Goal: Task Accomplishment & Management: Use online tool/utility

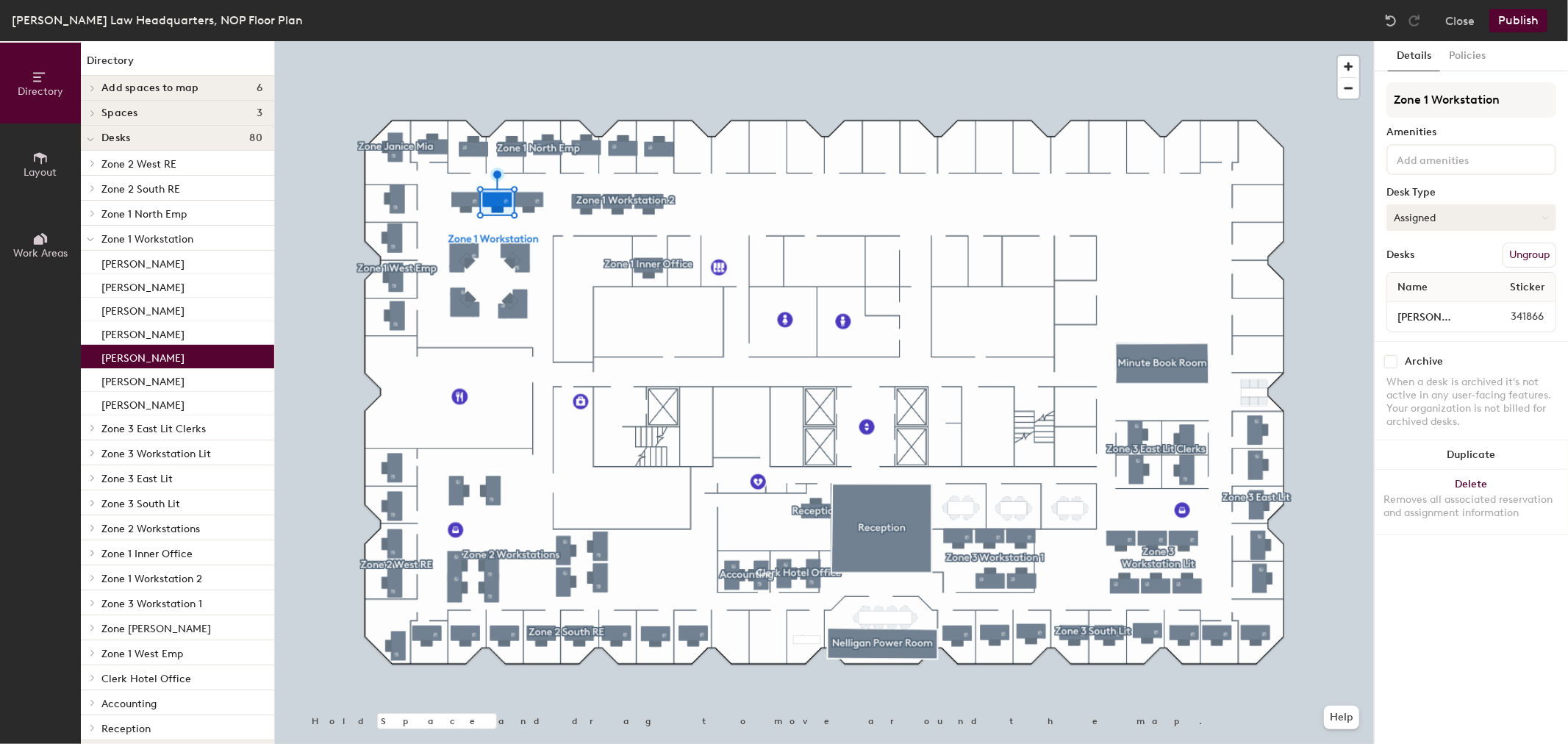
click at [1456, 217] on button "Assigned" at bounding box center [1471, 218] width 170 height 27
click at [1413, 301] on div "Hoteled" at bounding box center [1461, 307] width 147 height 22
click at [1438, 318] on input "[PERSON_NAME]" at bounding box center [1432, 317] width 85 height 21
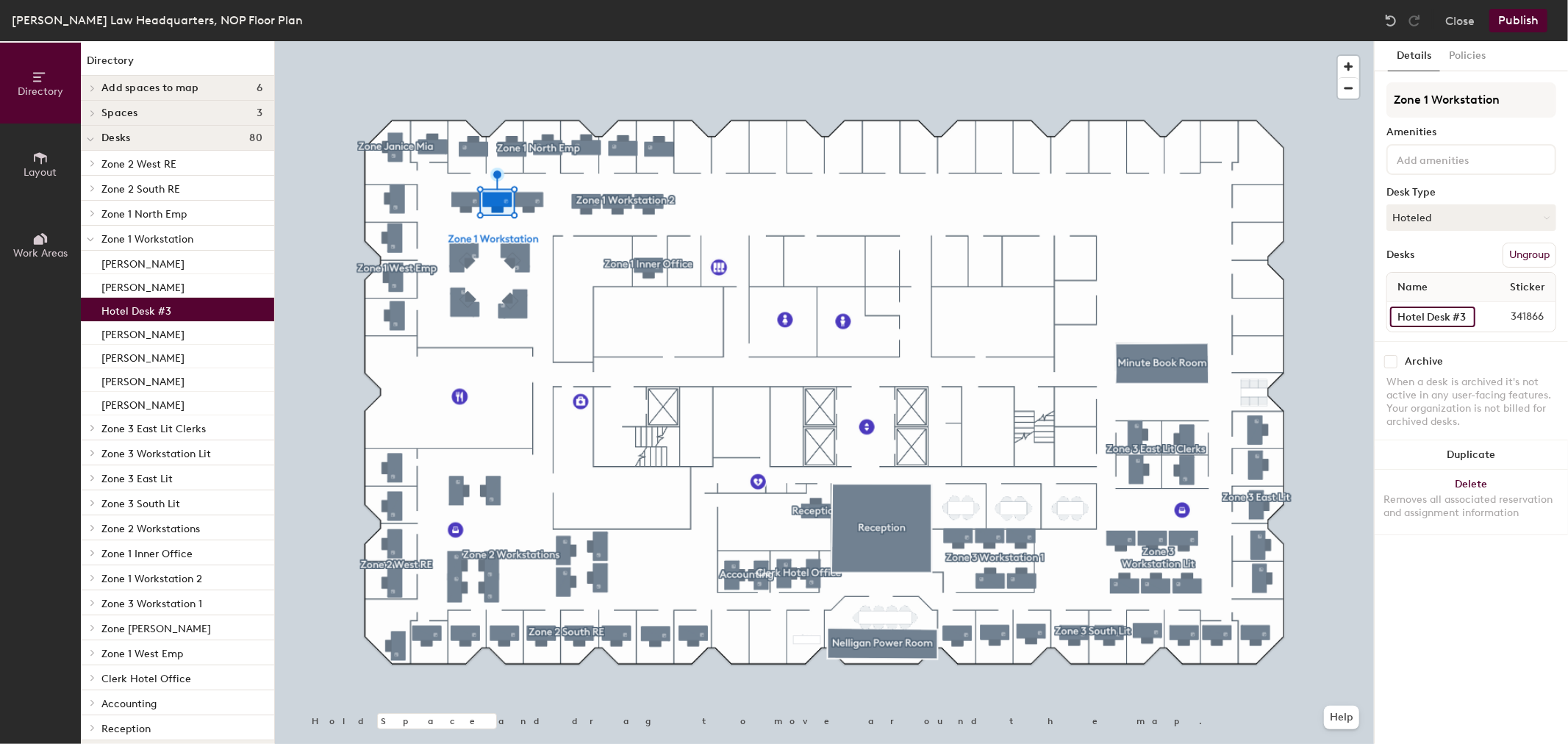
type input "Hotel Desk #3"
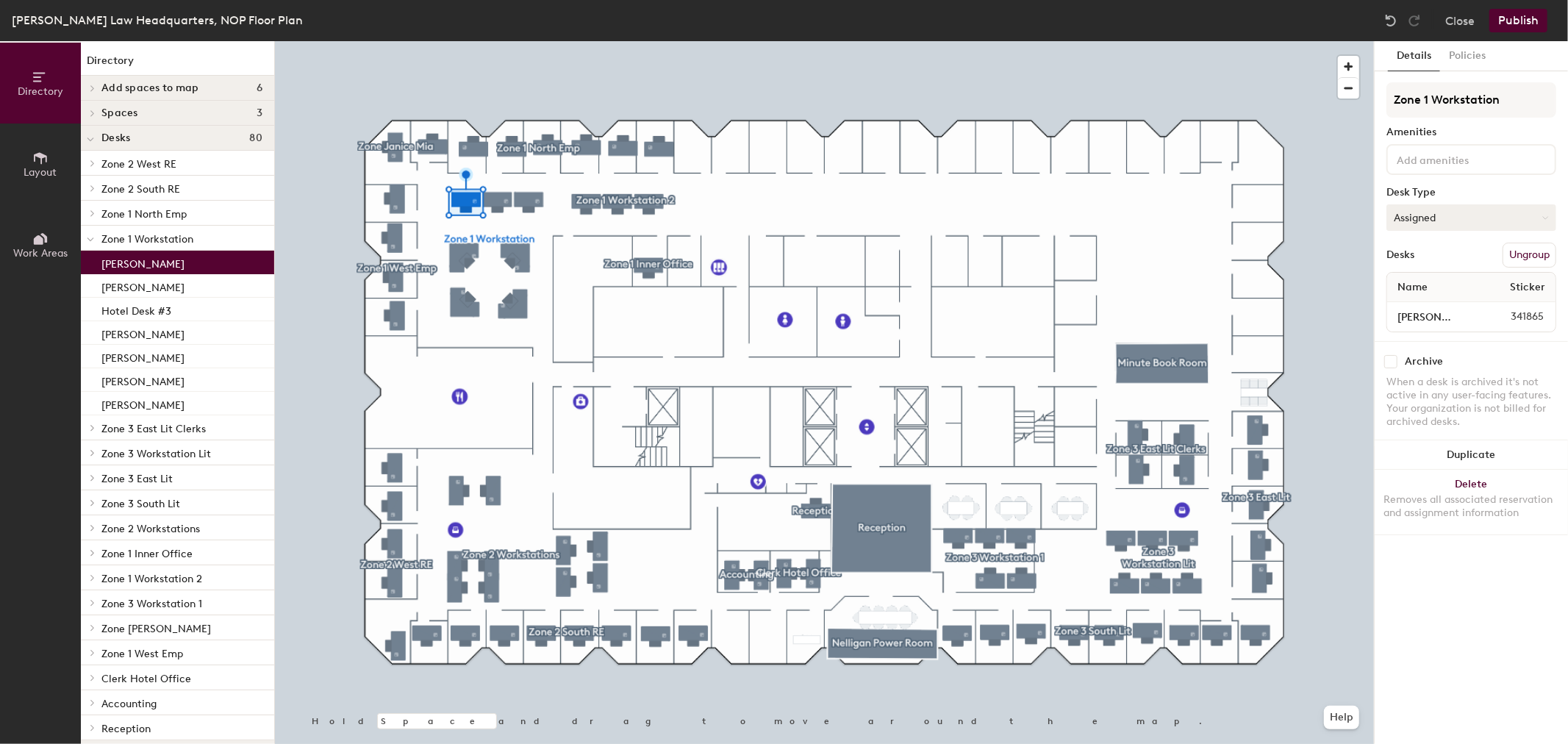
click at [1448, 221] on button "Assigned" at bounding box center [1471, 218] width 170 height 27
click at [1426, 302] on div "Hoteled" at bounding box center [1461, 307] width 147 height 22
click at [1465, 313] on input "[PERSON_NAME]" at bounding box center [1432, 317] width 85 height 21
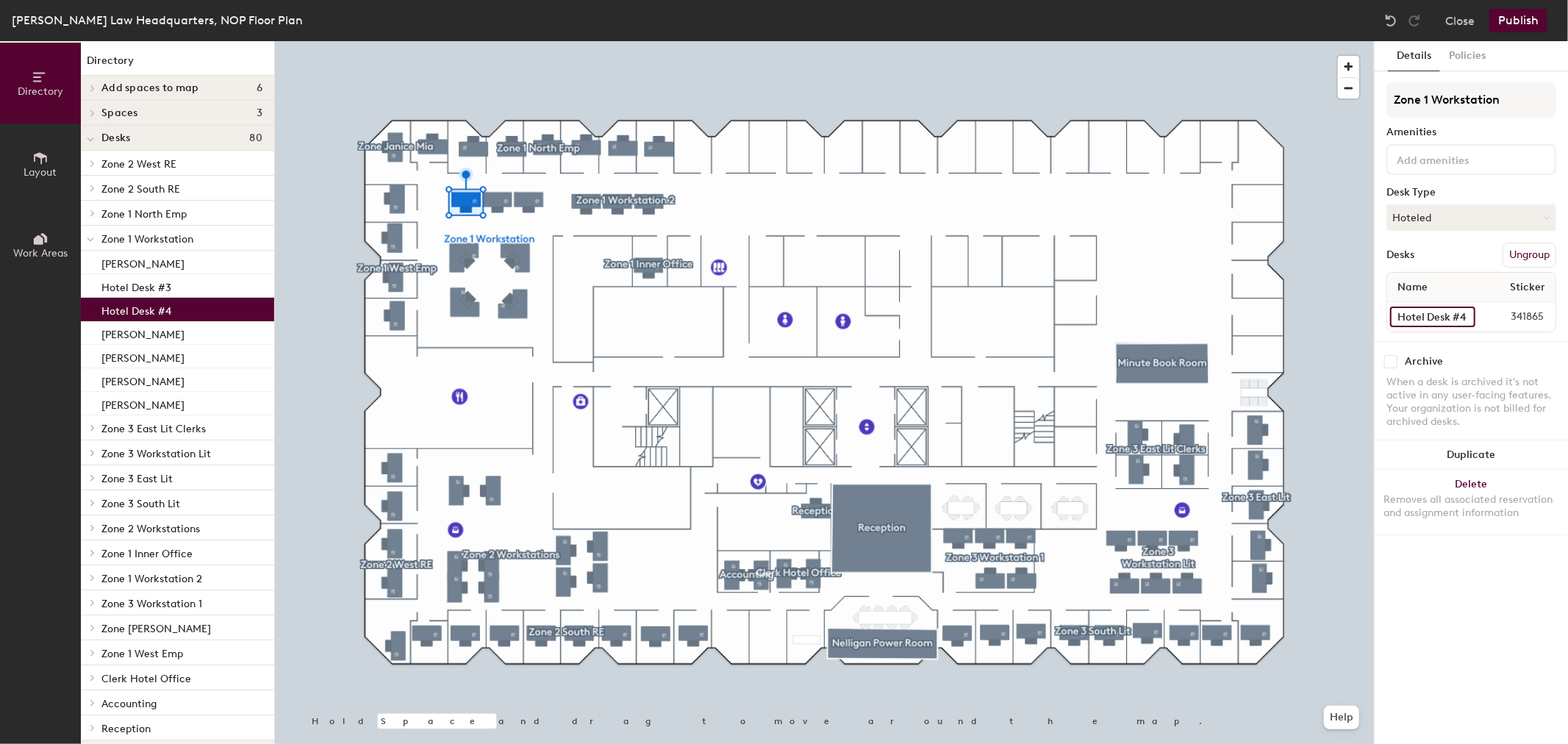
type input "Hotel Desk #4"
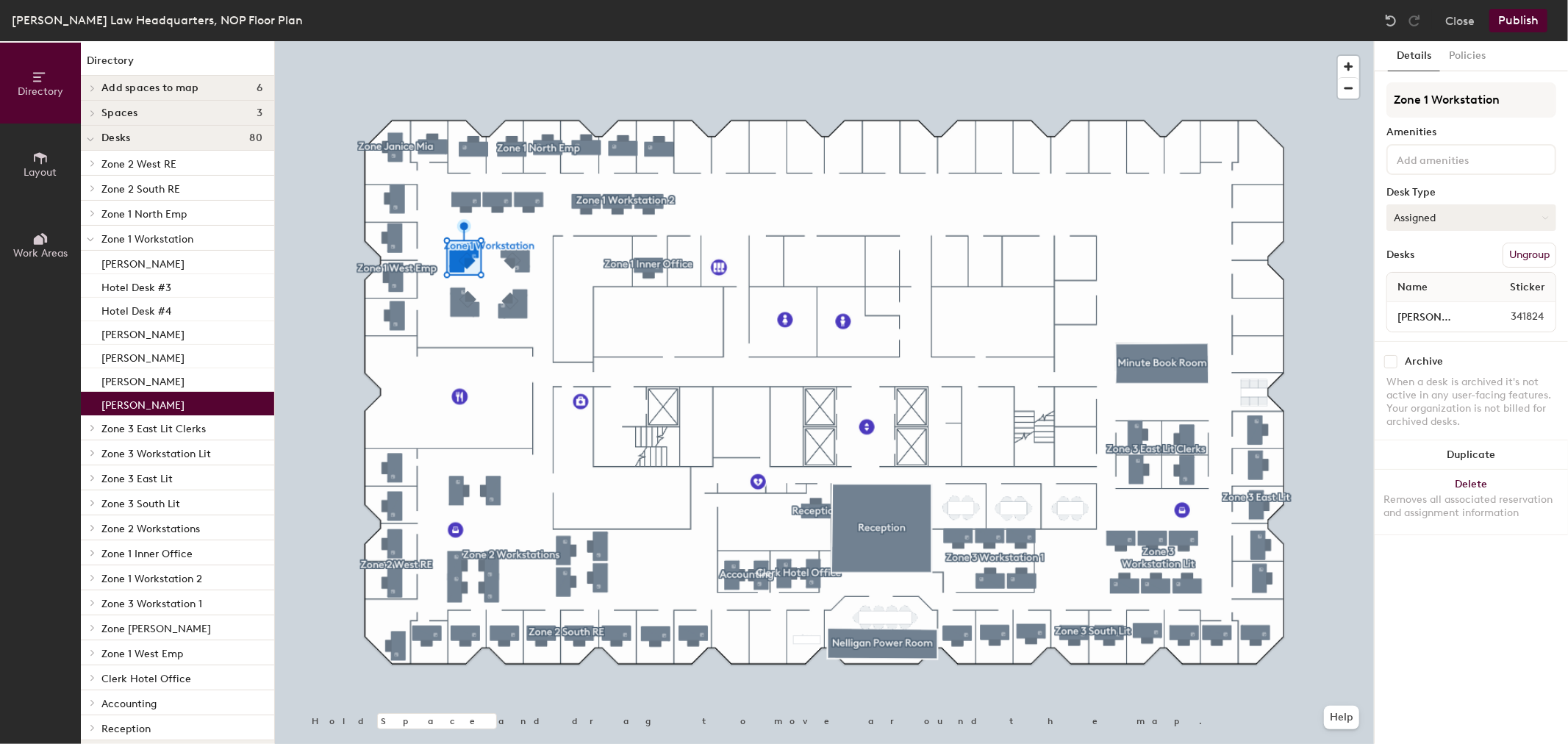
click at [1489, 215] on button "Assigned" at bounding box center [1471, 218] width 170 height 27
click at [1419, 302] on div "Hoteled" at bounding box center [1461, 307] width 147 height 22
click at [1442, 321] on input "[PERSON_NAME]" at bounding box center [1432, 317] width 85 height 21
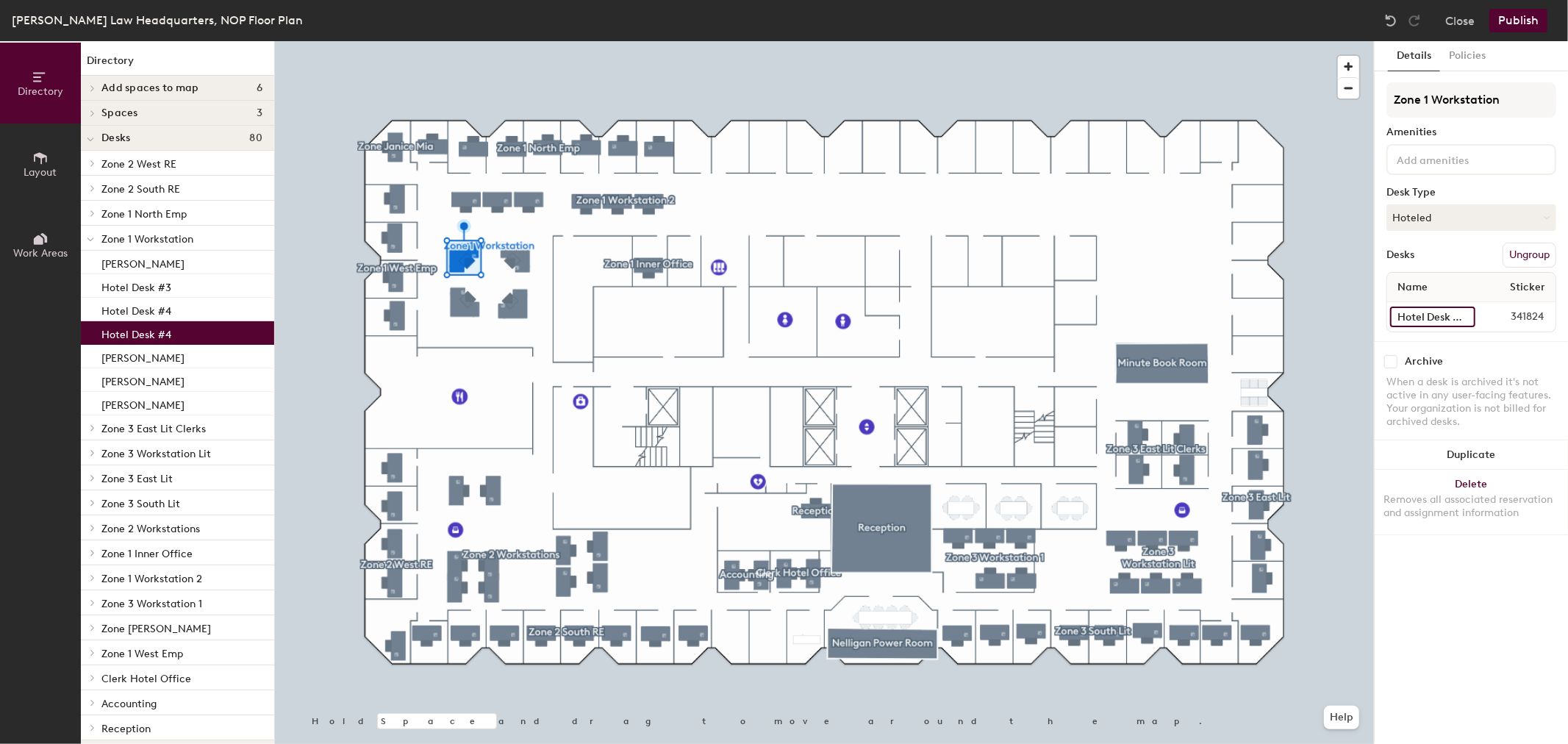
scroll to position [0, 3]
type input "Hotel Desk #4A"
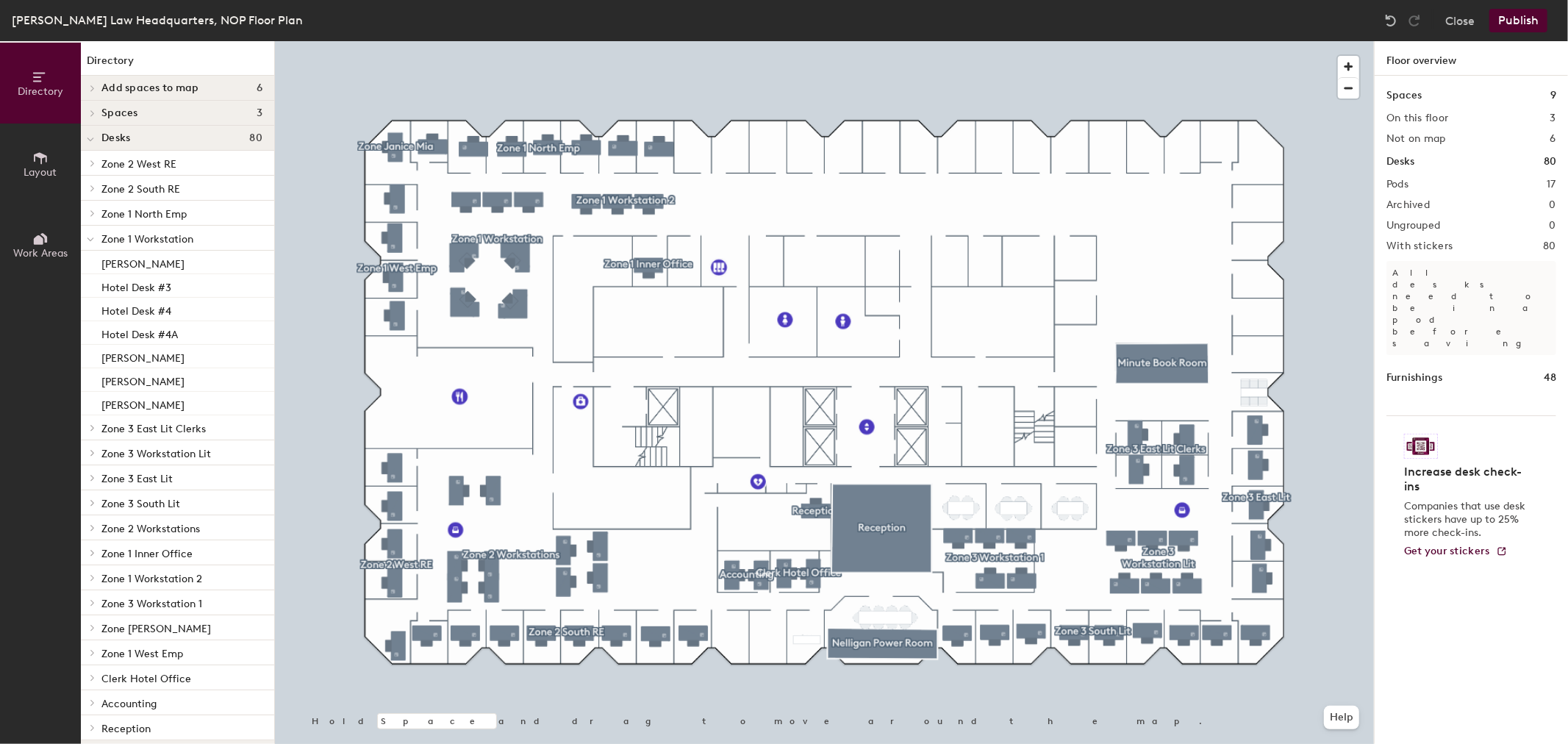
click at [1521, 16] on button "Publish" at bounding box center [1518, 20] width 58 height 23
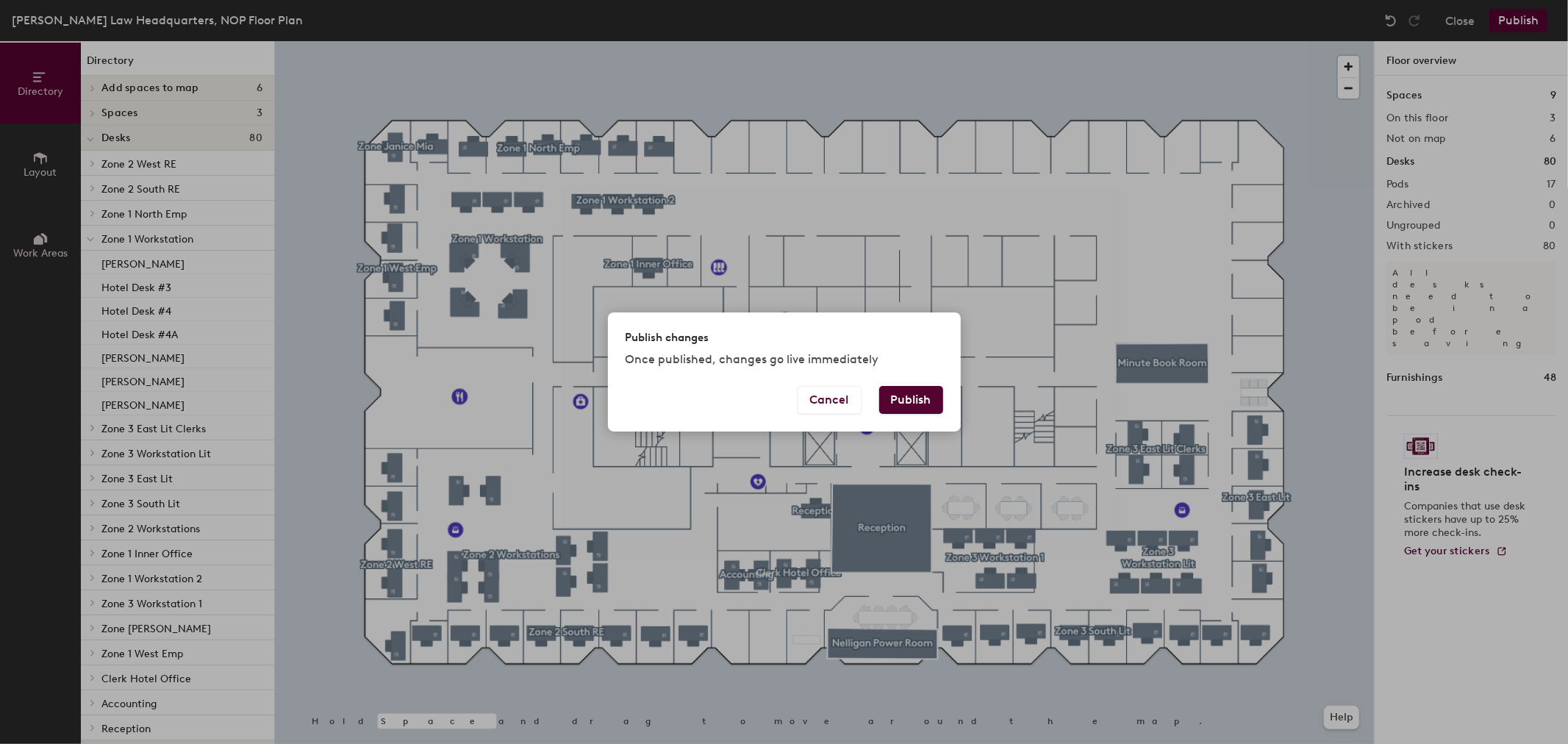
click at [923, 394] on button "Publish" at bounding box center [911, 400] width 64 height 28
